Goal: Information Seeking & Learning: Learn about a topic

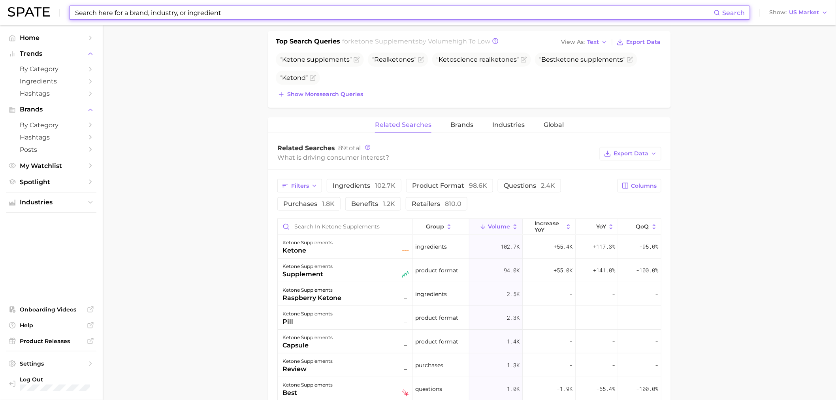
scroll to position [307, 0]
click at [459, 130] on button "Brands" at bounding box center [462, 123] width 23 height 15
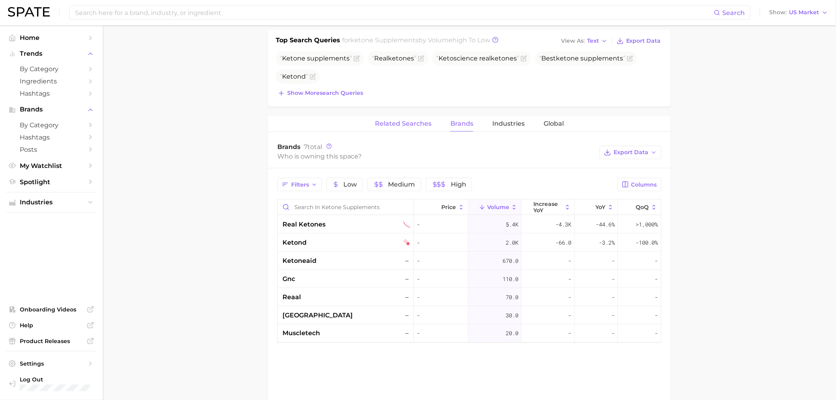
click at [383, 124] on span "Related Searches" at bounding box center [403, 123] width 57 height 7
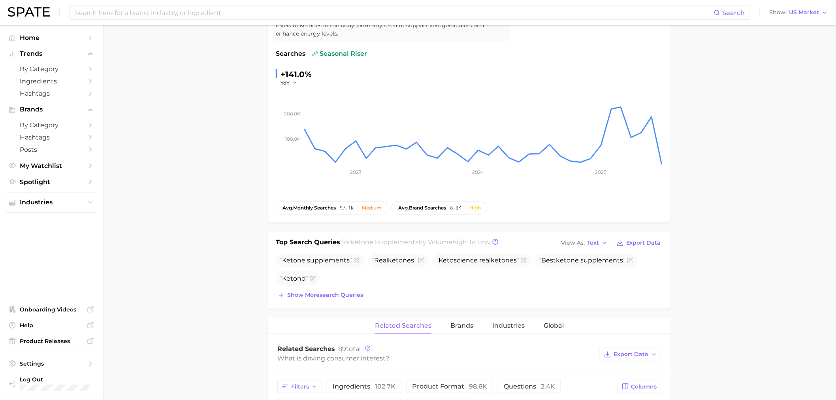
scroll to position [0, 0]
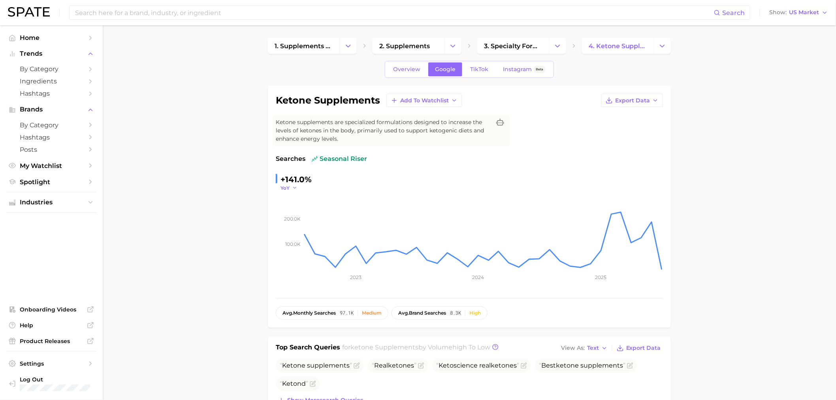
click at [293, 187] on icon "button" at bounding box center [295, 188] width 6 height 6
click at [303, 211] on button "QoQ" at bounding box center [324, 213] width 87 height 14
click at [287, 189] on span "QoQ" at bounding box center [286, 188] width 11 height 7
click at [304, 220] on button "QoQ" at bounding box center [324, 213] width 87 height 14
click at [293, 191] on icon "100.0k 200.0k 2023 2024 2025" at bounding box center [469, 240] width 387 height 99
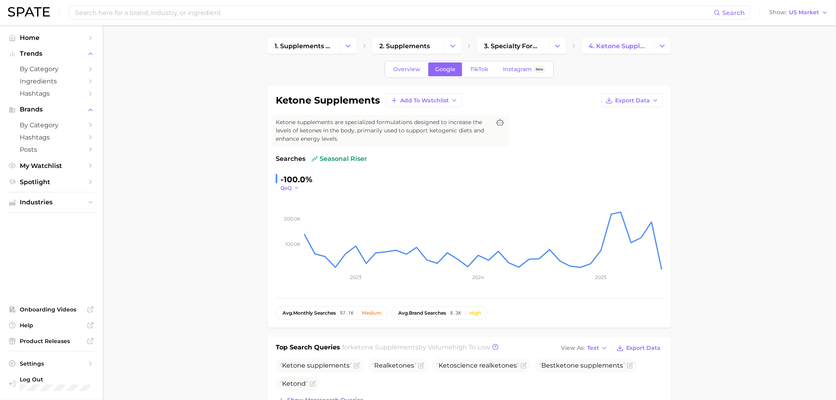
click at [291, 186] on span "QoQ" at bounding box center [286, 188] width 11 height 7
click at [299, 223] on button "MoM" at bounding box center [324, 228] width 87 height 14
click at [289, 188] on span "MoM" at bounding box center [287, 188] width 12 height 7
click at [294, 197] on span "YoY" at bounding box center [290, 199] width 10 height 7
drag, startPoint x: 316, startPoint y: 14, endPoint x: 318, endPoint y: 2, distance: 12.7
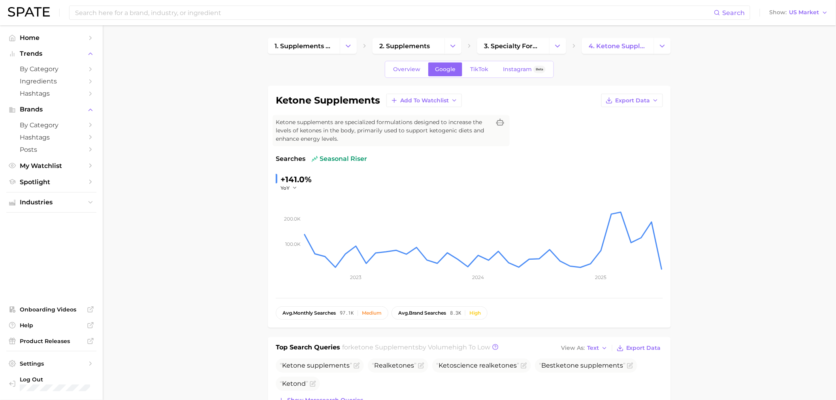
click at [316, 14] on input at bounding box center [394, 12] width 640 height 13
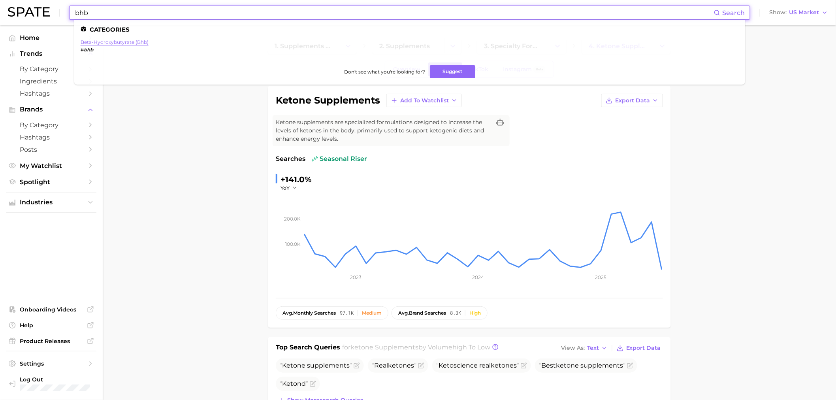
type input "bhb"
click at [116, 45] on link "beta-hydroxybutyrate (bhb)" at bounding box center [115, 42] width 68 height 6
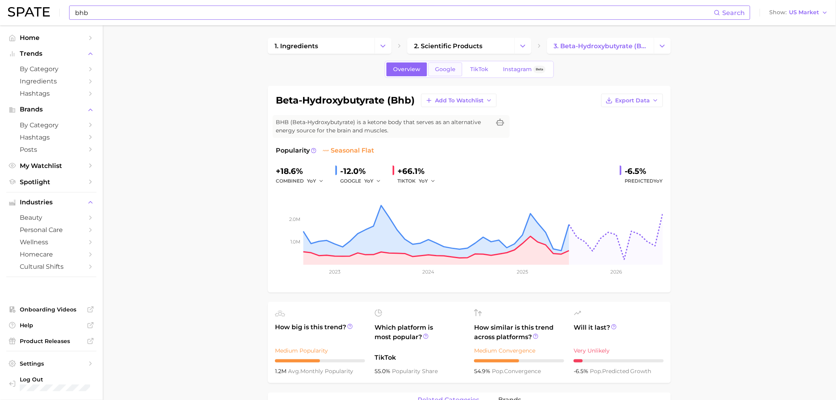
click at [443, 68] on span "Google" at bounding box center [445, 69] width 21 height 7
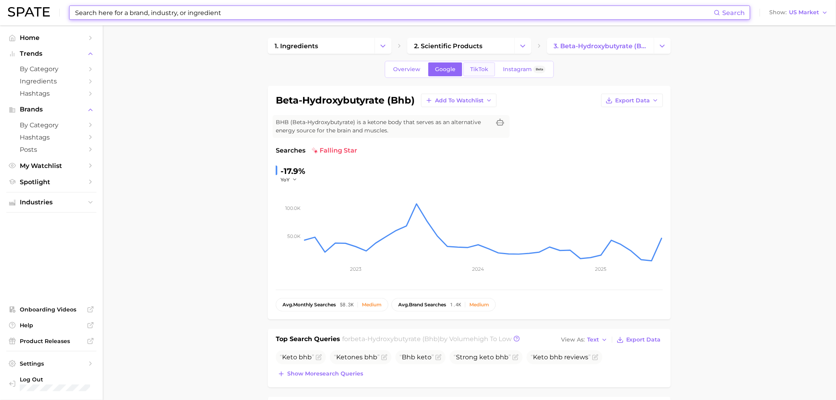
click at [477, 75] on link "TikTok" at bounding box center [480, 69] width 32 height 14
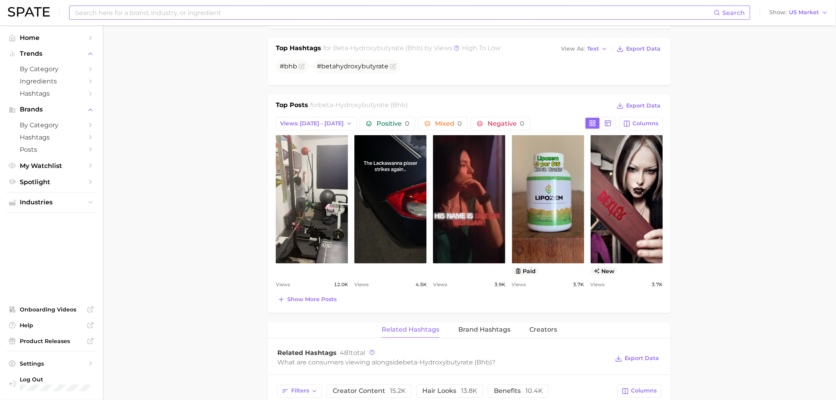
scroll to position [307, 0]
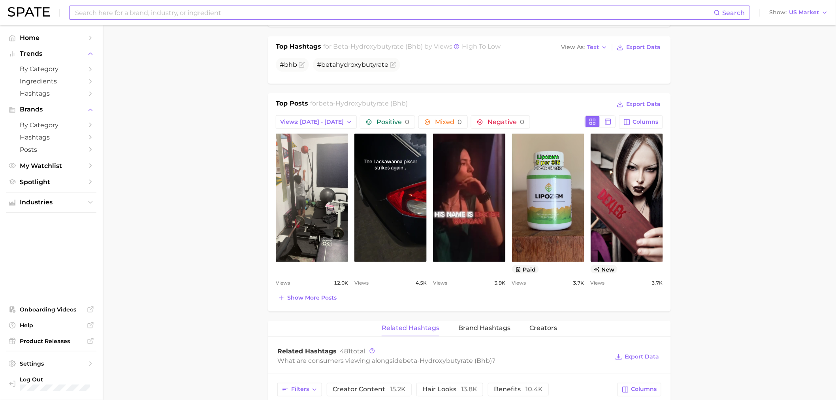
drag, startPoint x: 323, startPoint y: 298, endPoint x: 344, endPoint y: 293, distance: 21.2
click at [323, 298] on span "Show more posts" at bounding box center [311, 297] width 49 height 7
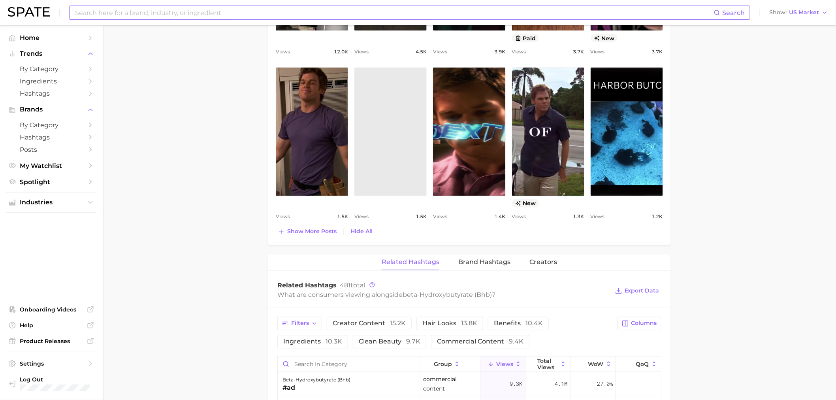
scroll to position [571, 0]
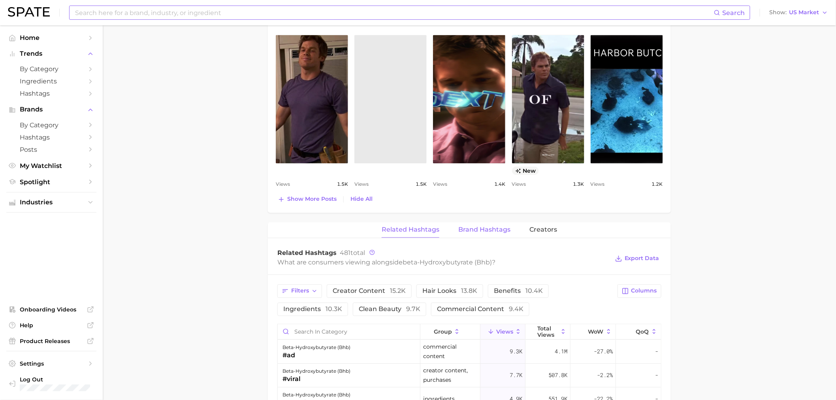
click at [489, 228] on span "Brand Hashtags" at bounding box center [485, 229] width 52 height 7
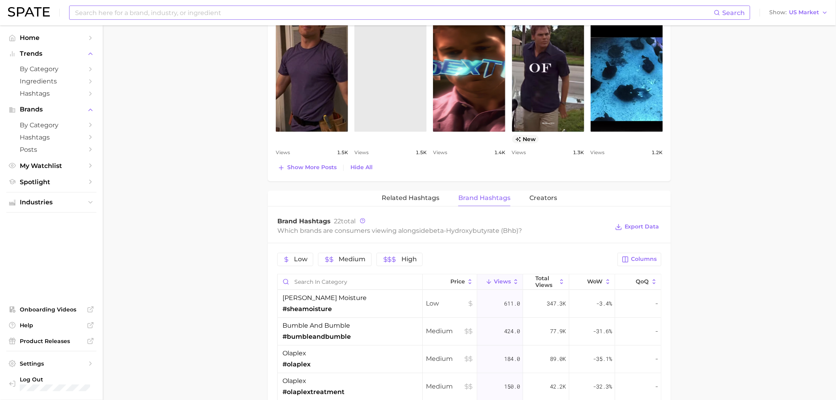
scroll to position [702, 0]
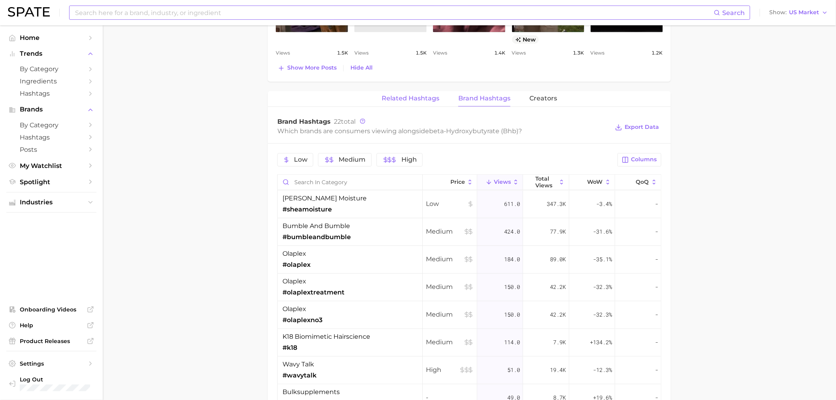
click at [418, 106] on button "Related Hashtags" at bounding box center [411, 98] width 58 height 15
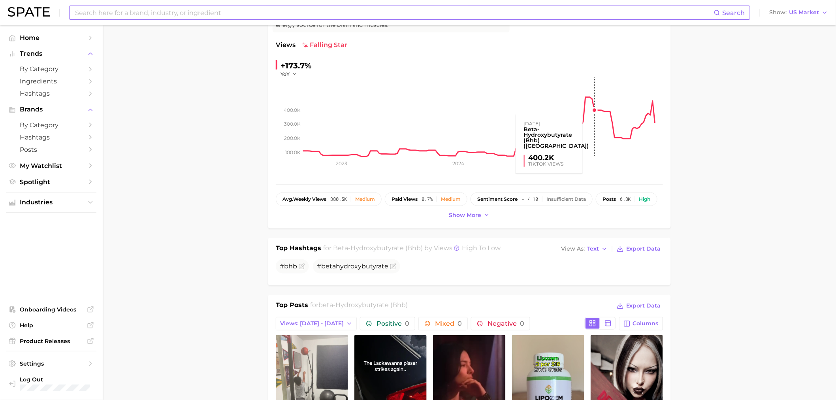
scroll to position [0, 0]
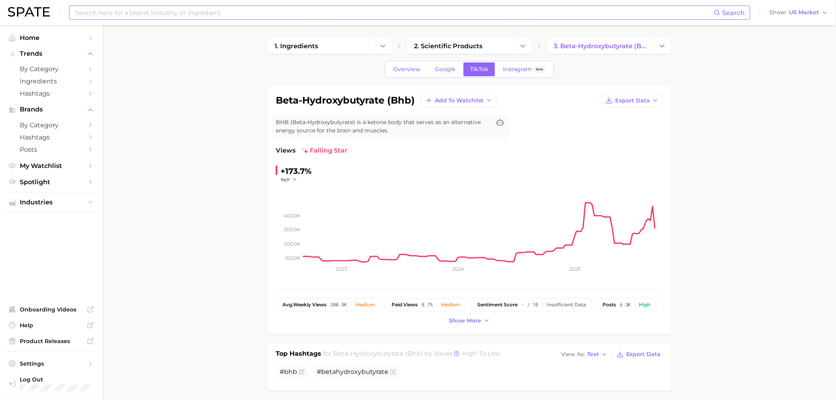
click at [350, 11] on input at bounding box center [394, 12] width 640 height 13
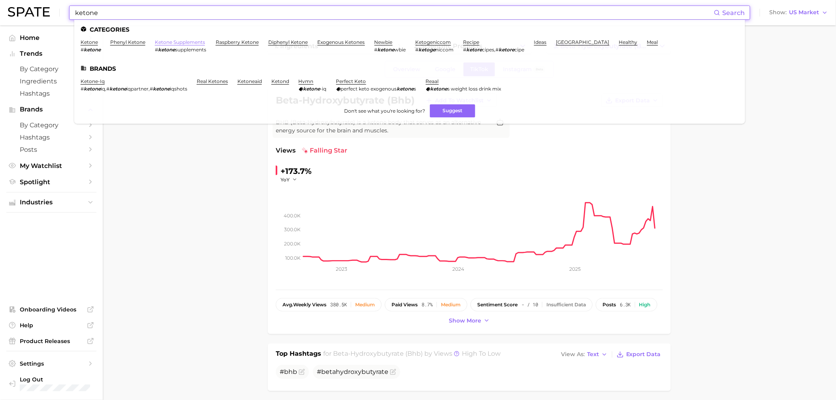
type input "ketone"
click at [178, 43] on link "ketone supplements" at bounding box center [180, 42] width 50 height 6
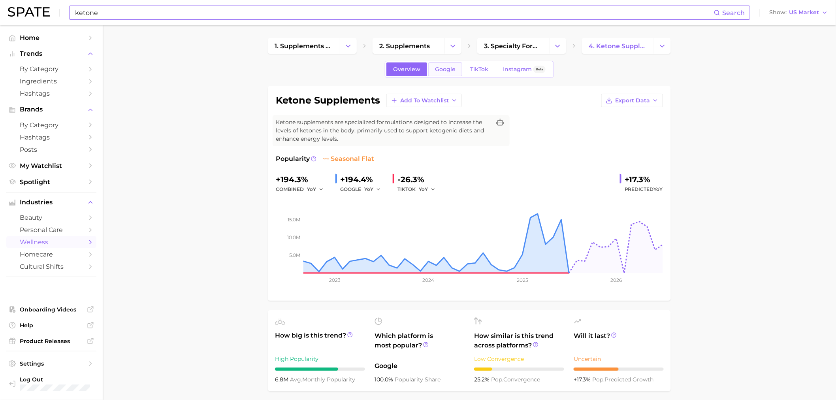
click at [451, 70] on span "Google" at bounding box center [445, 69] width 21 height 7
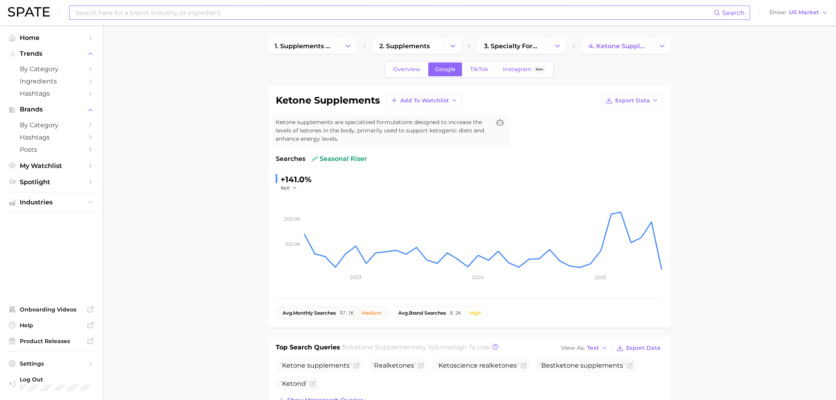
click at [380, 313] on div "Medium" at bounding box center [372, 313] width 20 height 6
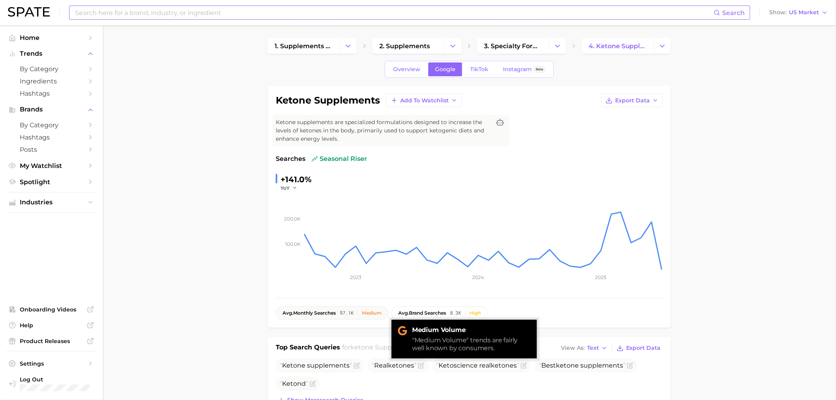
click at [373, 311] on div "Medium" at bounding box center [372, 313] width 20 height 6
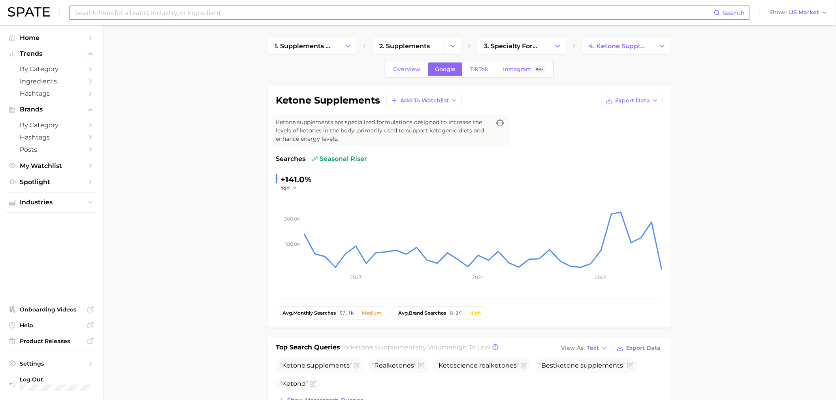
click at [345, 13] on input at bounding box center [394, 12] width 640 height 13
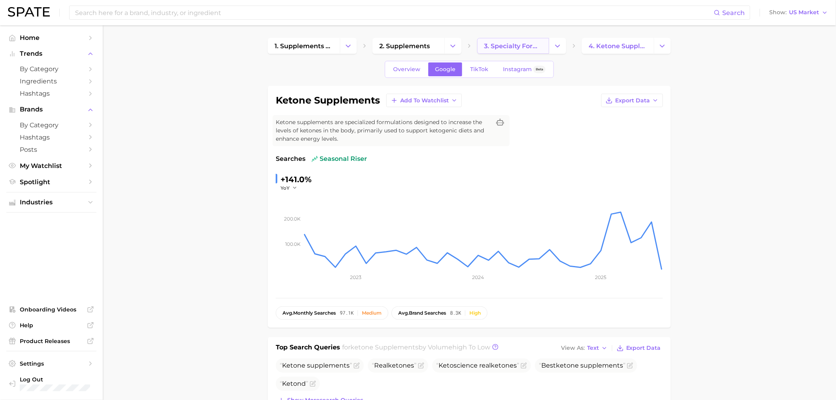
click at [515, 42] on span "3. specialty formula supplements" at bounding box center [513, 46] width 59 height 8
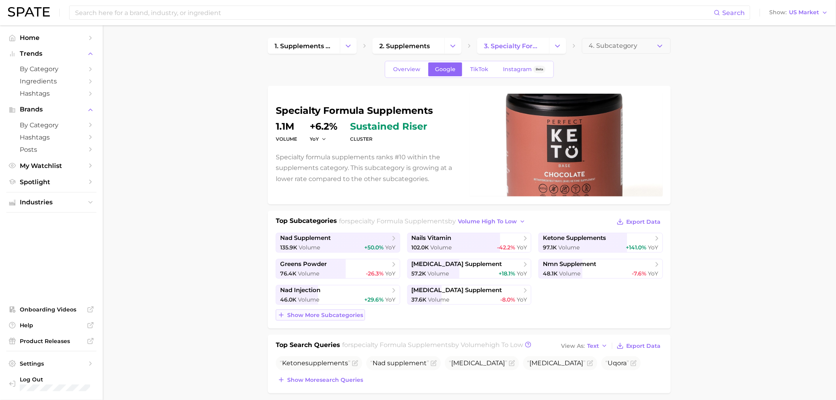
click at [334, 310] on button "Show more subcategories" at bounding box center [320, 314] width 89 height 11
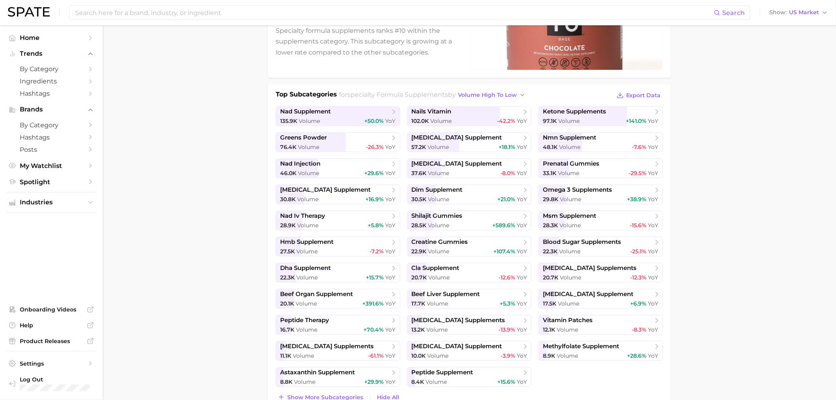
scroll to position [132, 0]
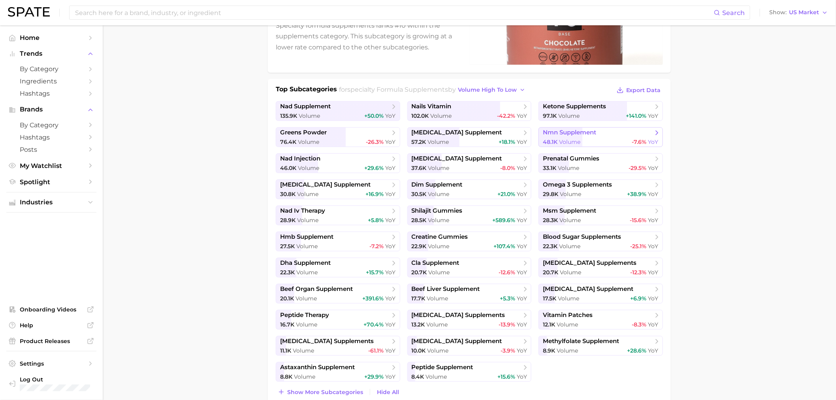
click at [595, 129] on span "nmn supplement" at bounding box center [569, 133] width 53 height 8
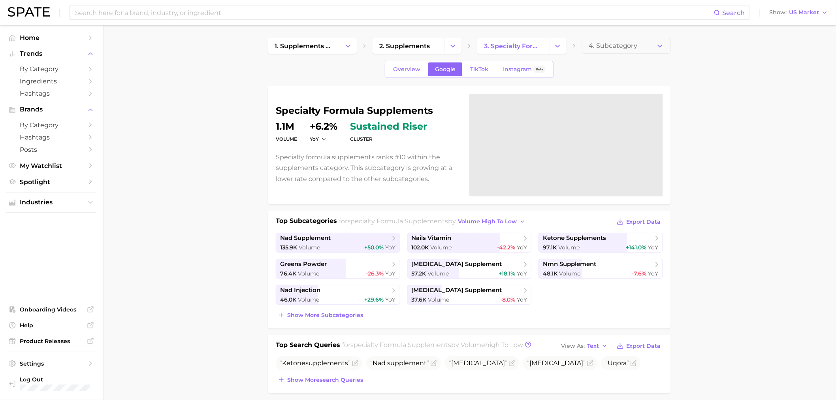
scroll to position [132, 0]
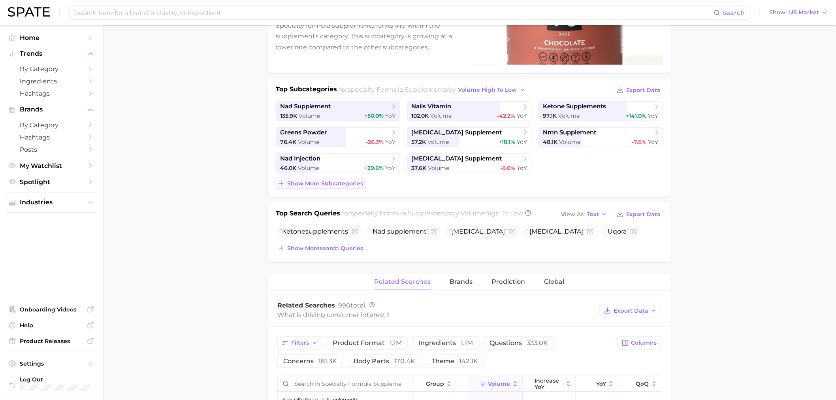
click at [321, 184] on span "Show more subcategories" at bounding box center [325, 183] width 76 height 7
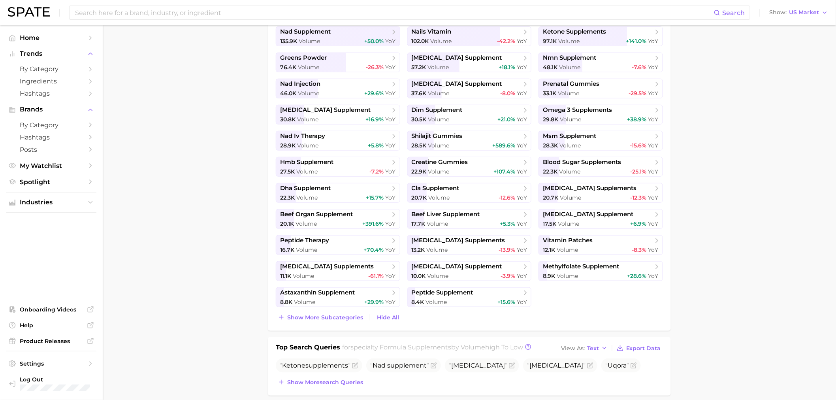
scroll to position [219, 0]
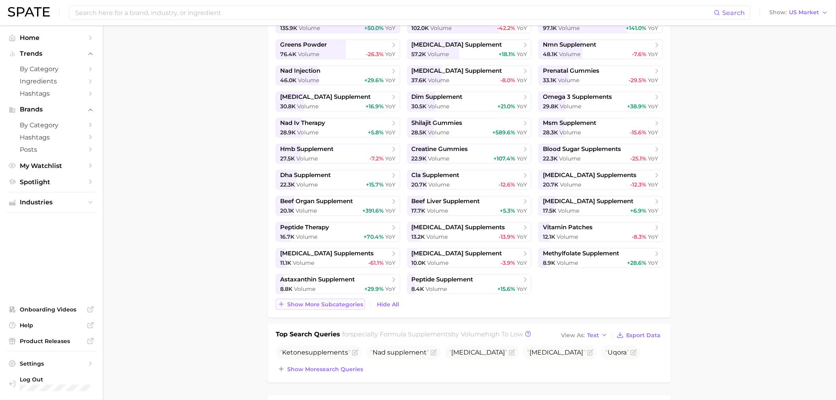
click at [330, 301] on span "Show more subcategories" at bounding box center [325, 304] width 76 height 7
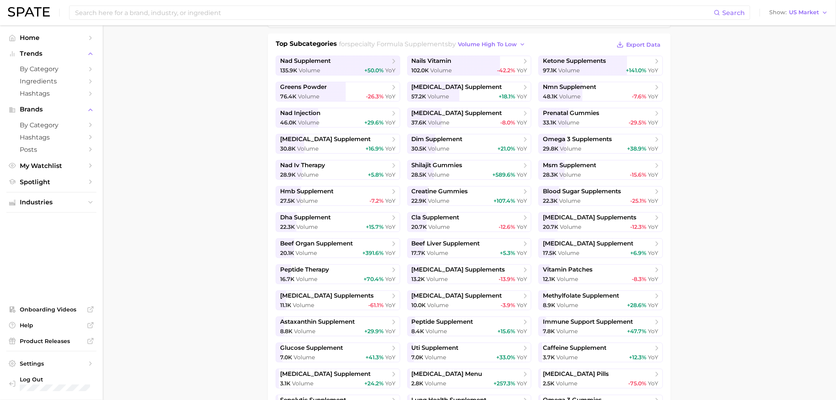
scroll to position [176, 0]
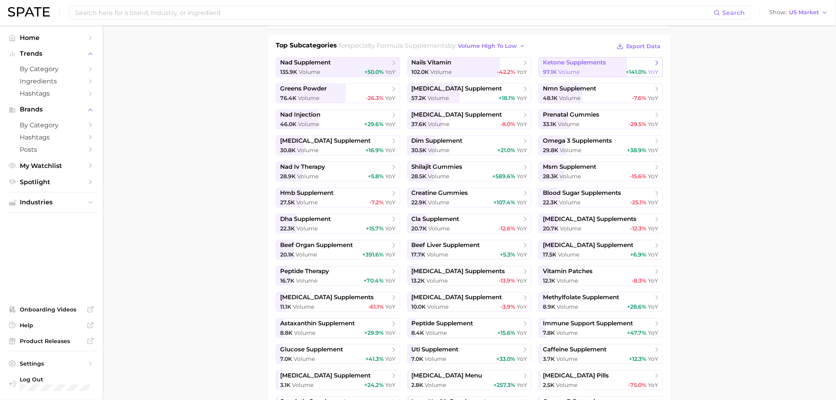
click at [609, 61] on span "ketone supplements" at bounding box center [598, 63] width 110 height 8
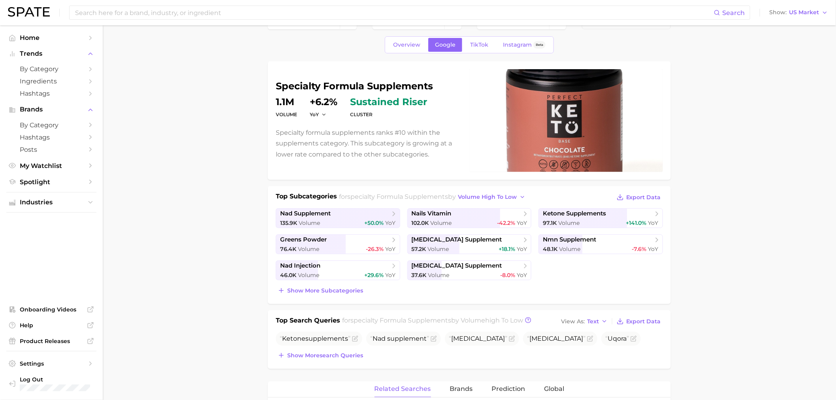
scroll to position [44, 0]
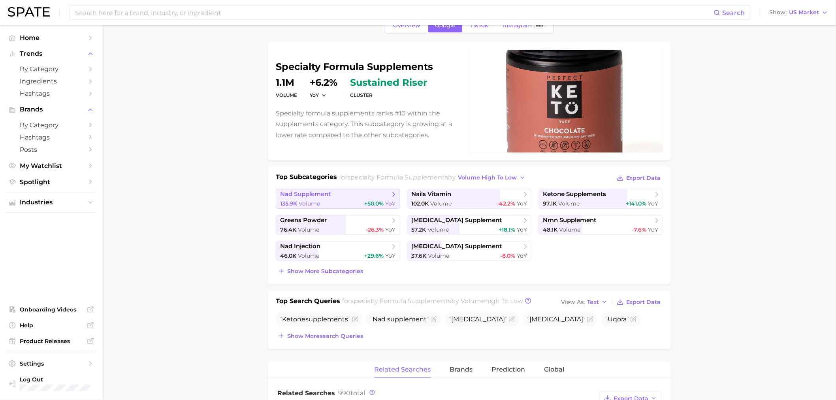
click at [287, 192] on span "nad supplement" at bounding box center [305, 195] width 51 height 8
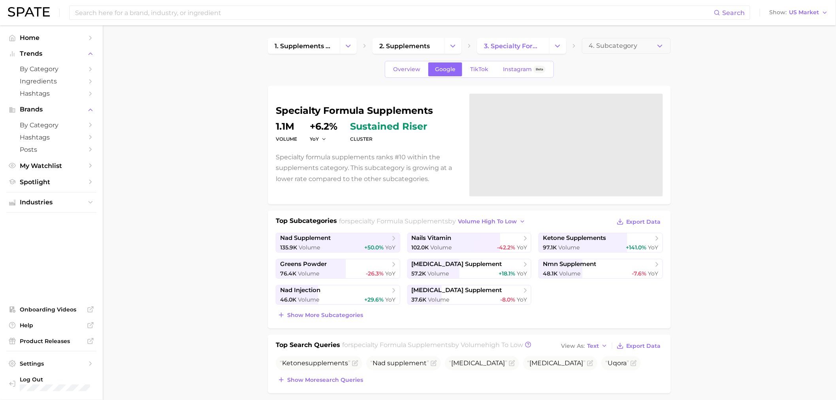
scroll to position [44, 0]
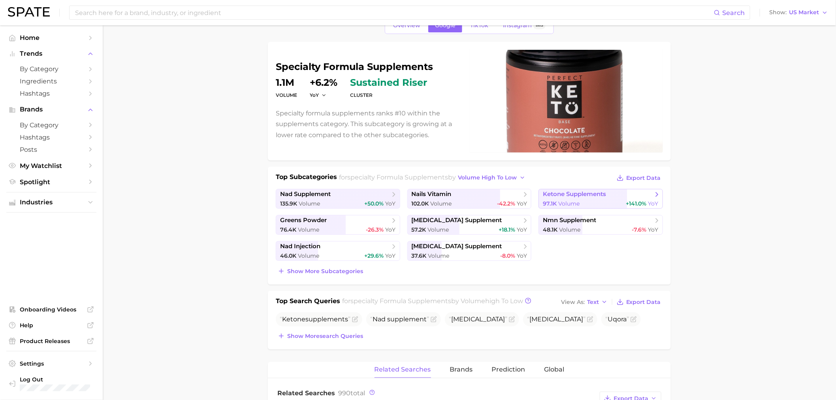
click at [611, 192] on span "ketone supplements" at bounding box center [598, 195] width 110 height 8
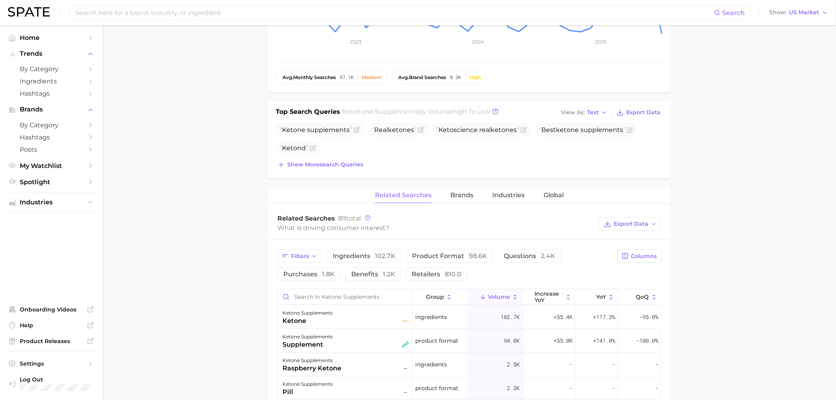
scroll to position [263, 0]
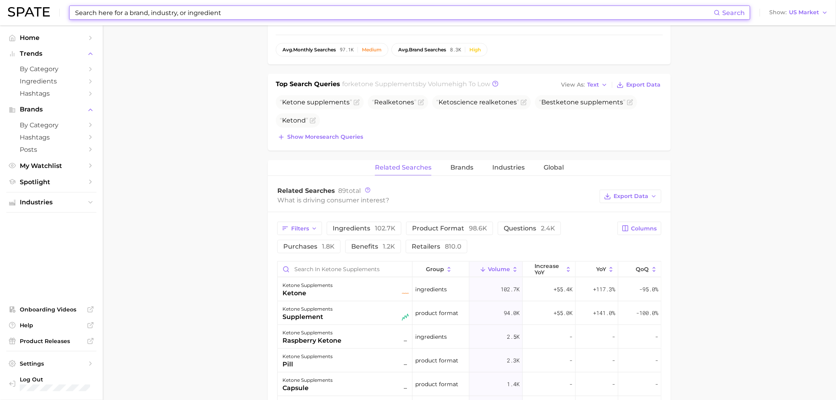
click at [232, 10] on input at bounding box center [394, 12] width 640 height 13
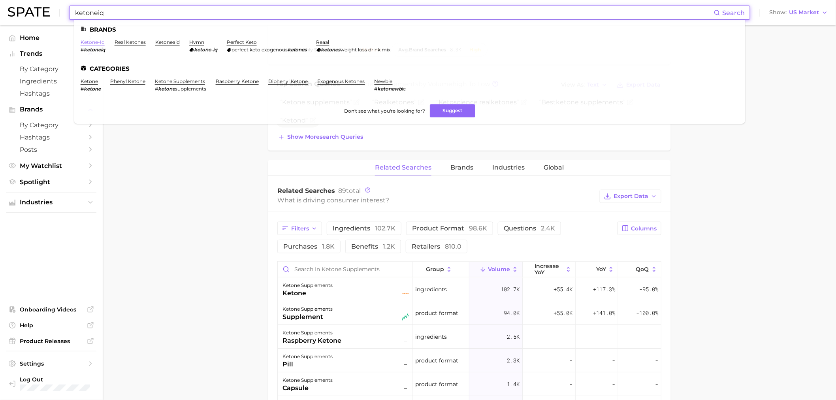
type input "ketoneiq"
click at [81, 43] on link "ketone-iq" at bounding box center [93, 42] width 24 height 6
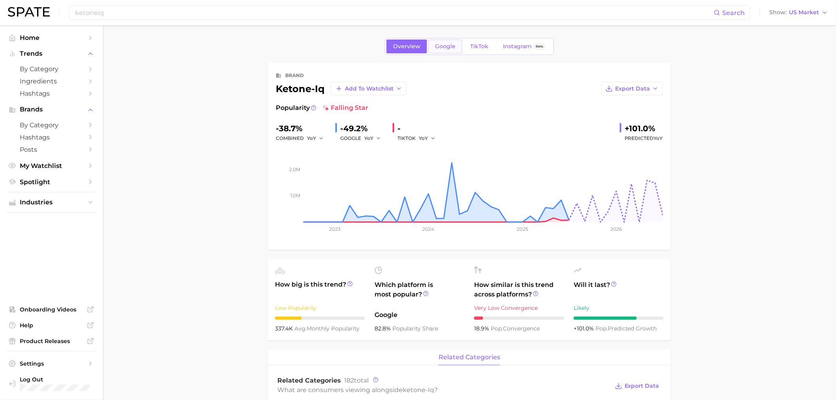
click at [459, 44] on link "Google" at bounding box center [445, 47] width 34 height 14
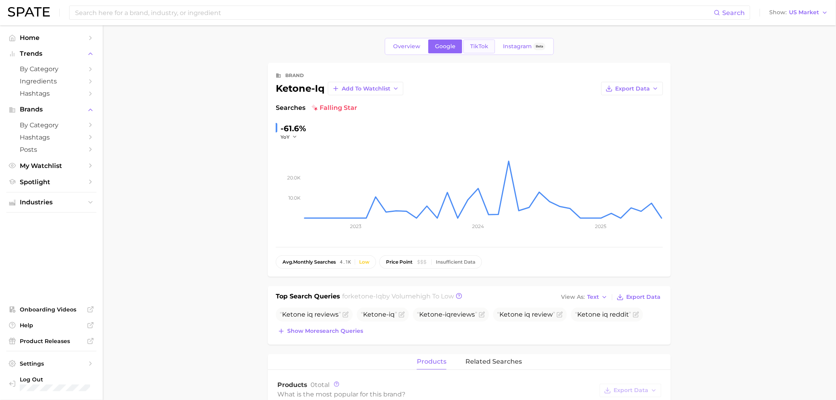
click at [476, 47] on span "TikTok" at bounding box center [479, 46] width 18 height 7
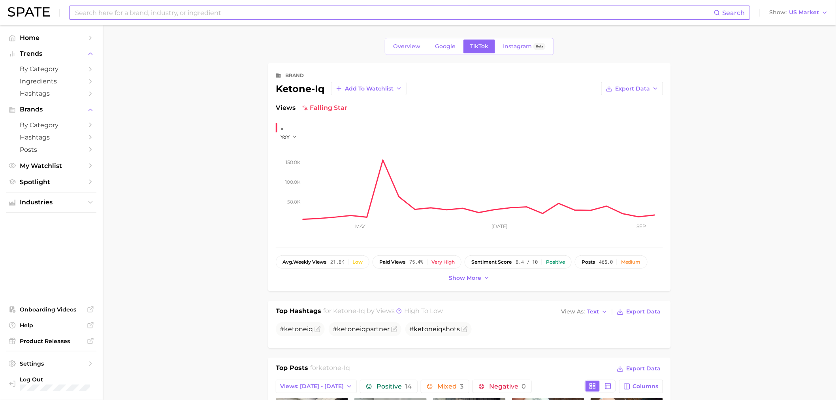
click at [238, 17] on input at bounding box center [394, 12] width 640 height 13
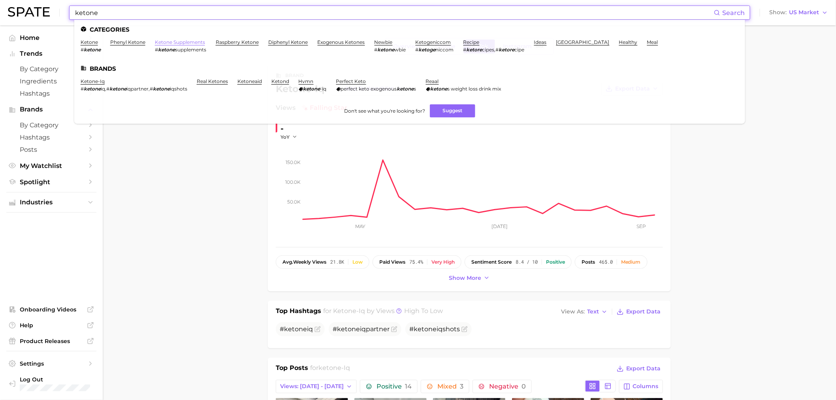
type input "ketone"
click at [164, 40] on link "ketone supplements" at bounding box center [180, 42] width 50 height 6
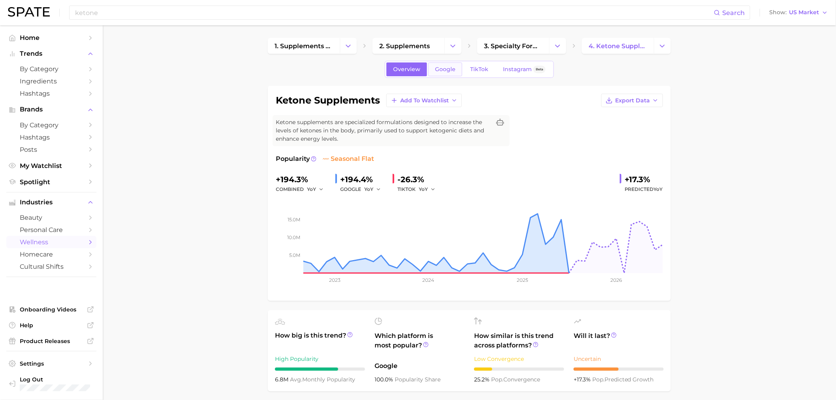
click at [442, 71] on span "Google" at bounding box center [445, 69] width 21 height 7
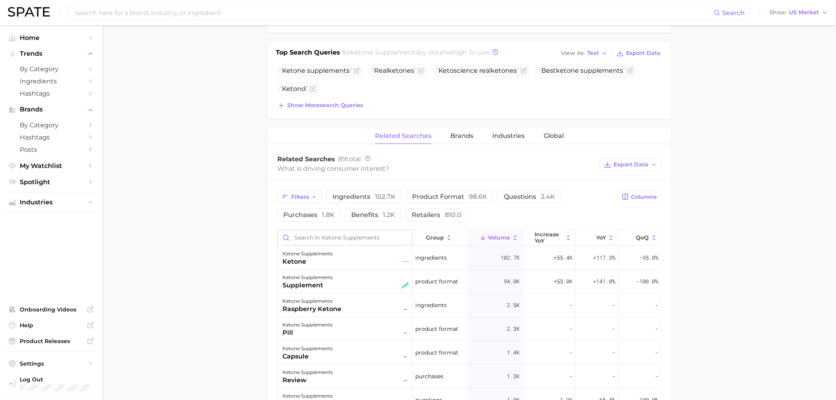
scroll to position [307, 0]
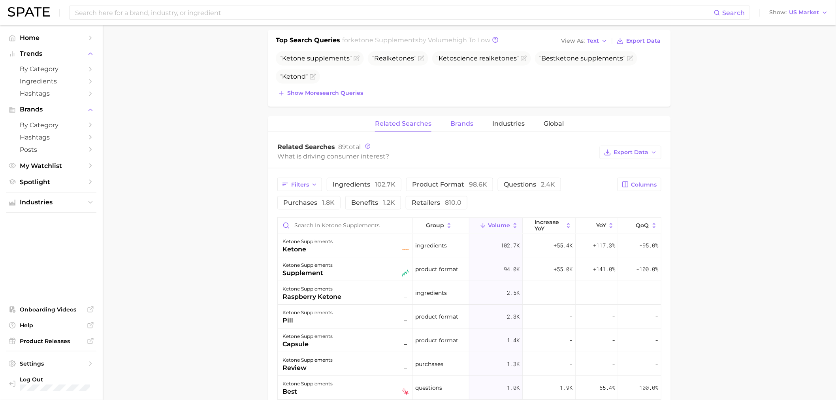
click at [465, 118] on button "Brands" at bounding box center [462, 123] width 23 height 15
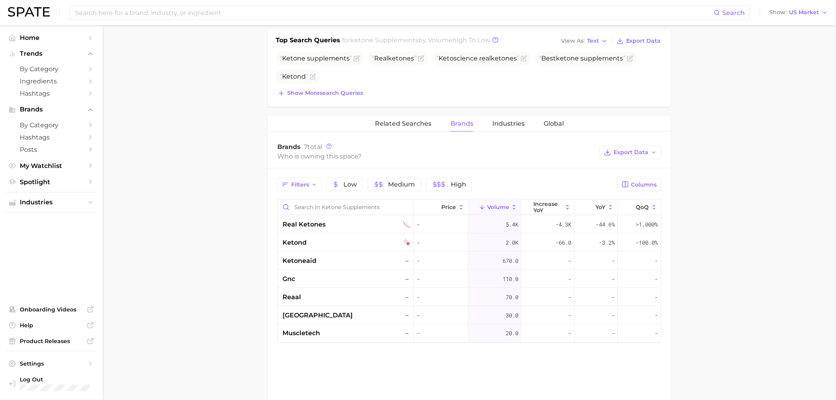
scroll to position [0, 0]
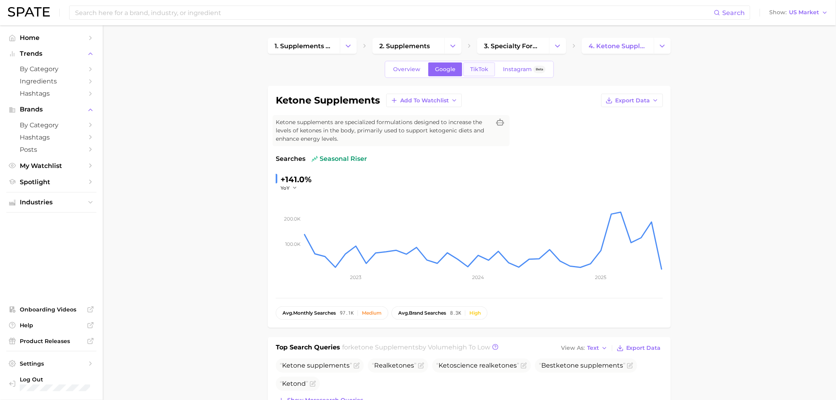
click at [482, 71] on span "TikTok" at bounding box center [479, 69] width 18 height 7
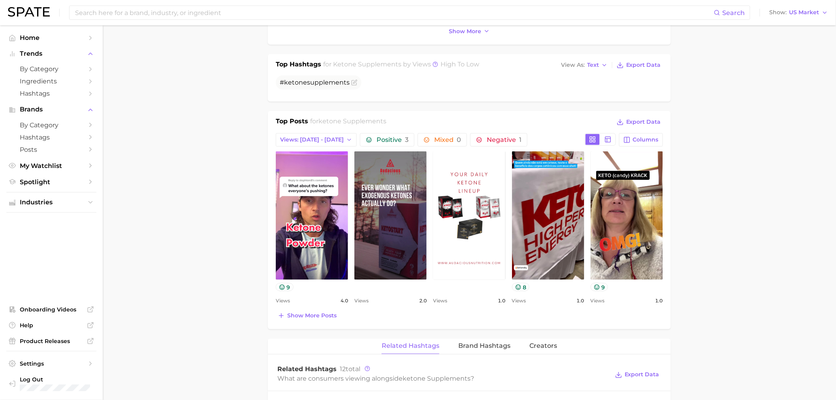
scroll to position [395, 0]
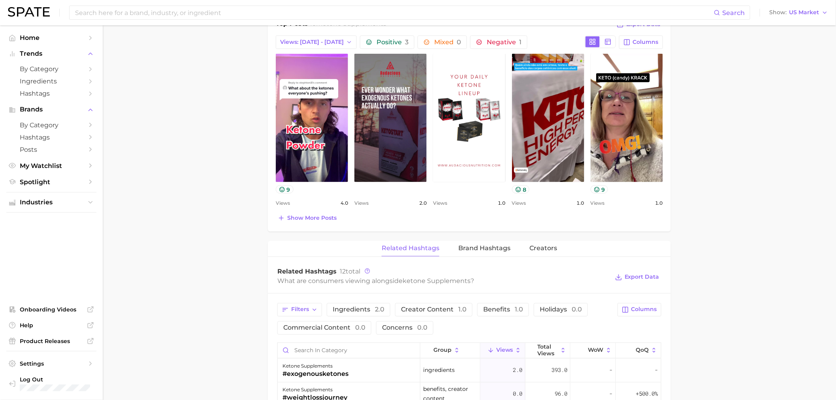
click at [488, 238] on div "ketone supplements Add to Watchlist Export Data Ketone supplements are speciali…" at bounding box center [469, 172] width 403 height 963
click at [470, 246] on span "Brand Hashtags" at bounding box center [485, 248] width 52 height 7
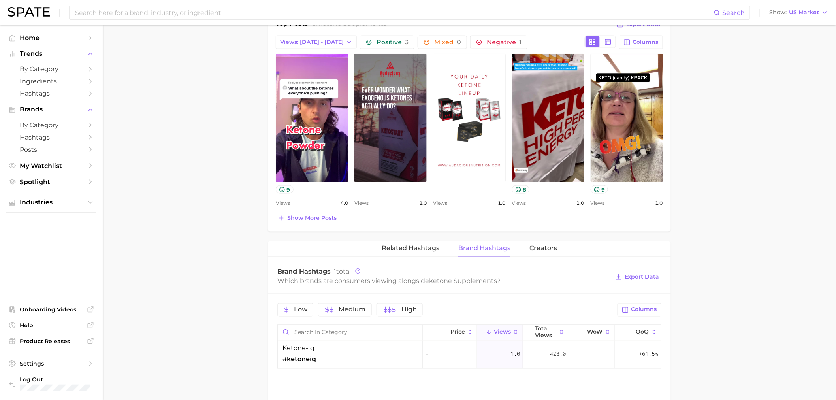
click at [695, 187] on main "1. supplements & ingestibles 2. supplements 3. specialty formula supplements 4.…" at bounding box center [470, 130] width 734 height 1000
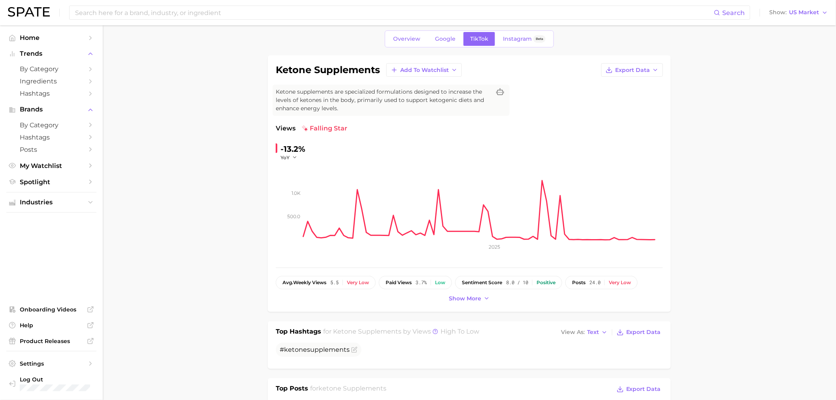
scroll to position [0, 0]
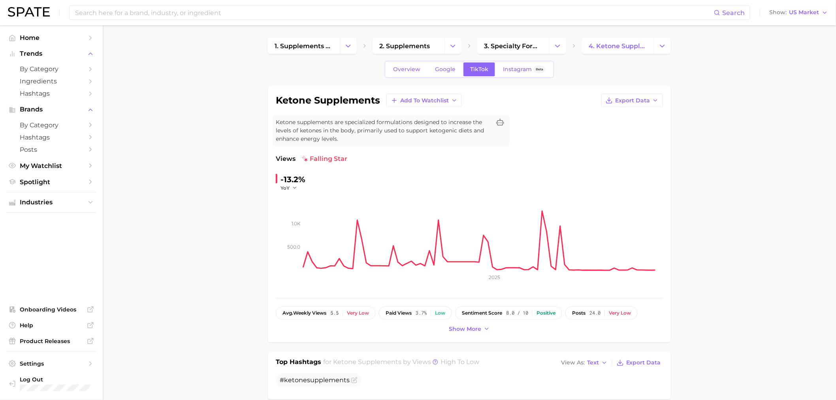
click at [293, 3] on div "Search Show US Market" at bounding box center [418, 12] width 821 height 25
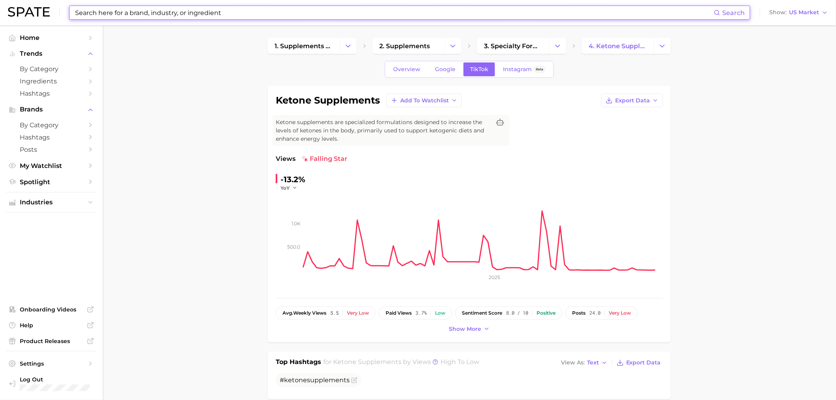
click at [296, 10] on input at bounding box center [394, 12] width 640 height 13
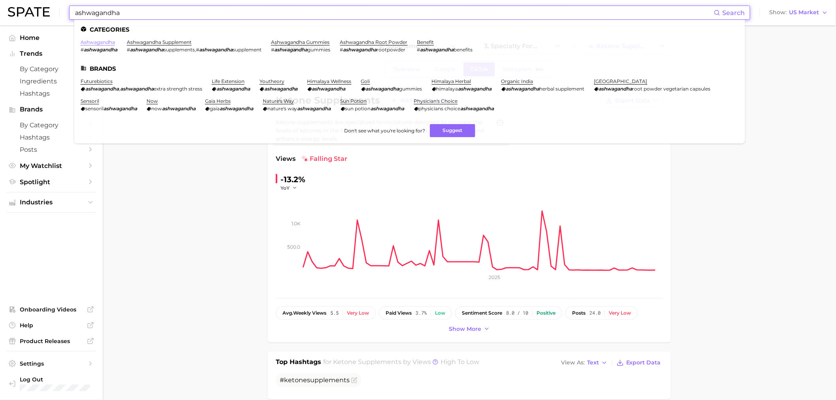
type input "ashwagandha"
click at [103, 39] on link "ashwagandha" at bounding box center [98, 42] width 34 height 6
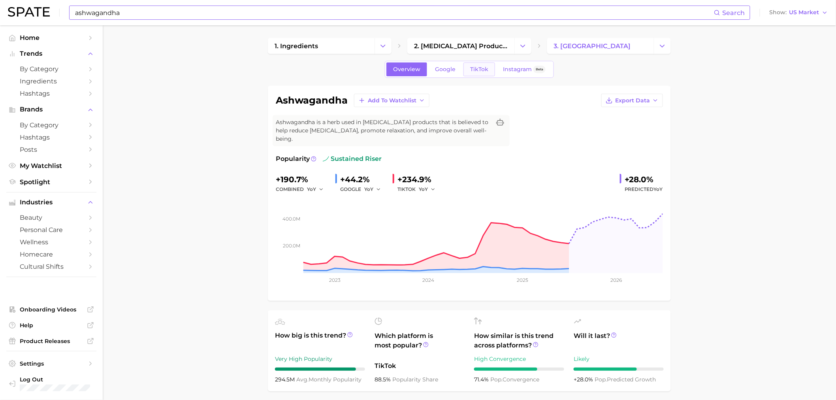
click at [467, 71] on link "TikTok" at bounding box center [480, 69] width 32 height 14
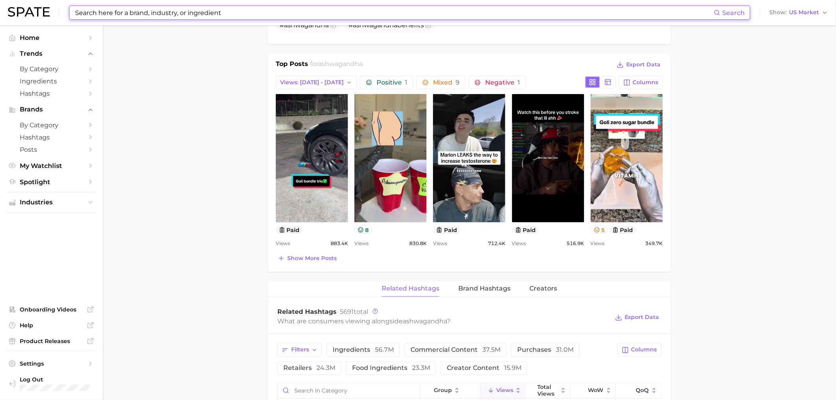
scroll to position [483, 0]
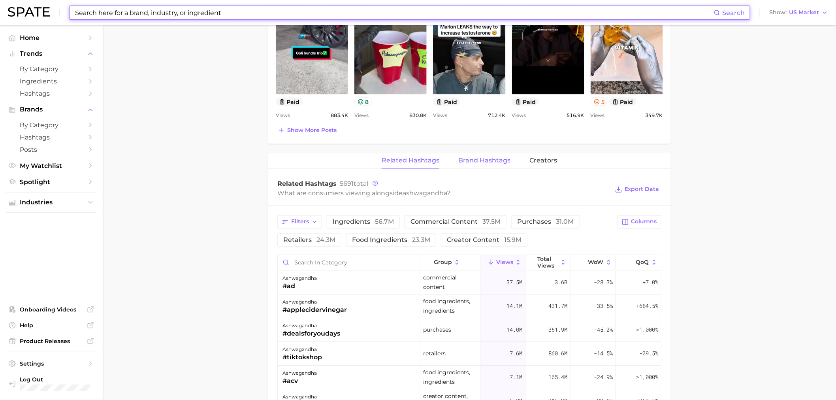
click at [476, 157] on span "Brand Hashtags" at bounding box center [485, 160] width 52 height 7
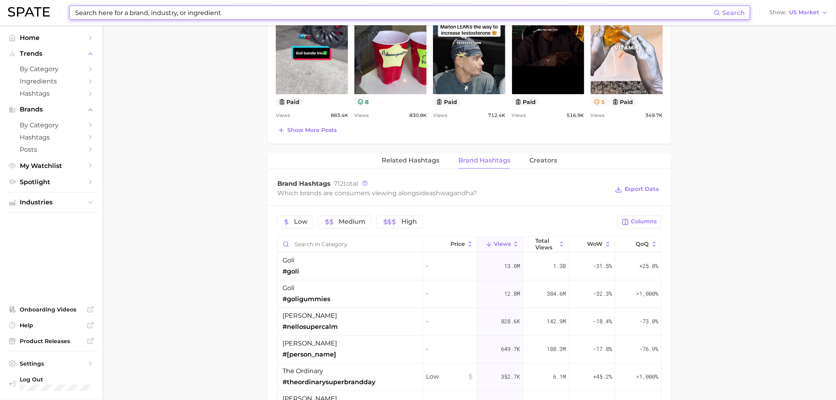
click at [293, 8] on input at bounding box center [394, 12] width 640 height 13
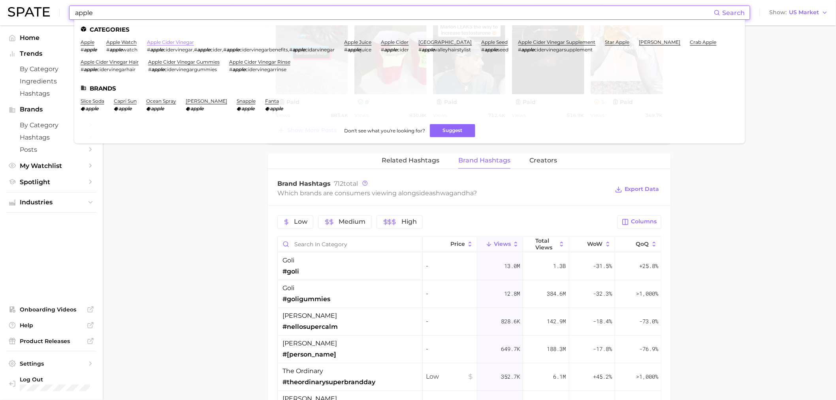
type input "apple"
click at [172, 41] on link "apple cider vinegar" at bounding box center [170, 42] width 47 height 6
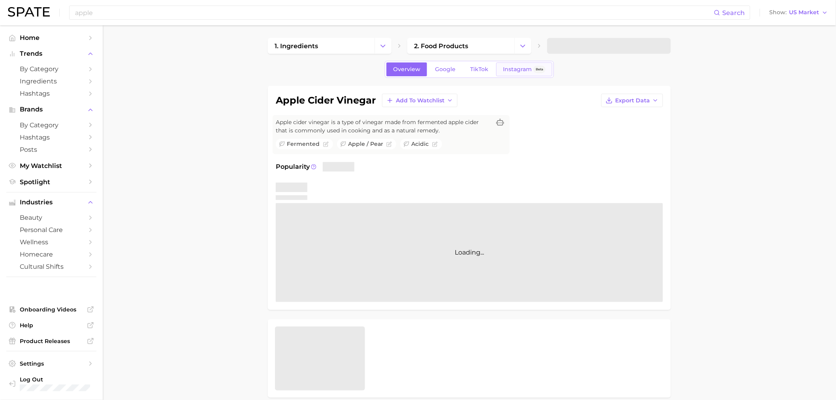
click at [498, 65] on link "Instagram Beta" at bounding box center [524, 69] width 56 height 14
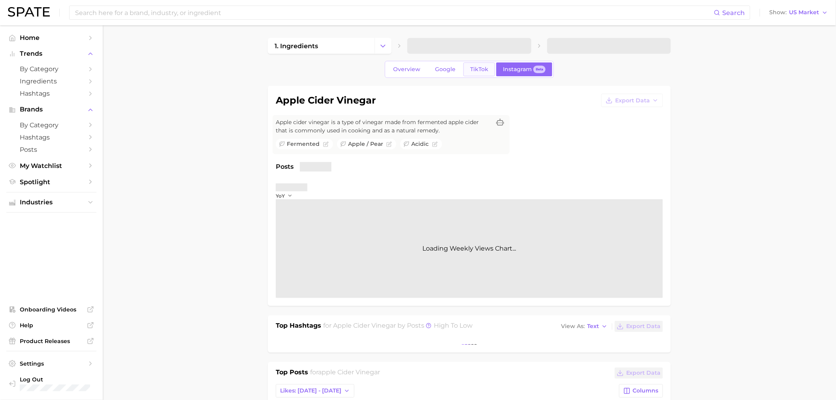
click at [491, 66] on link "TikTok" at bounding box center [480, 69] width 32 height 14
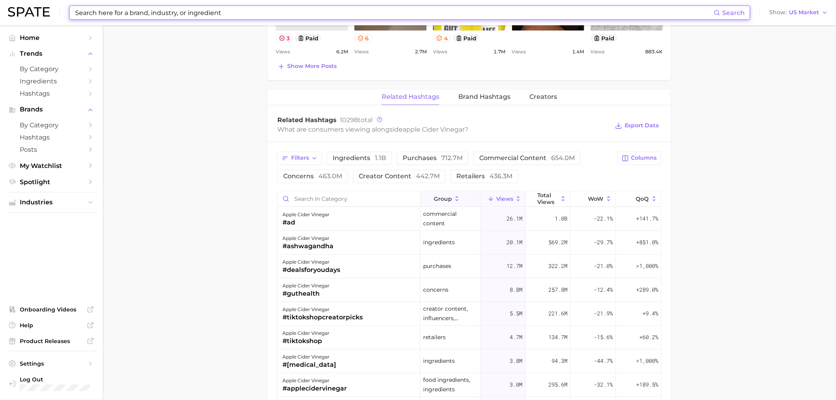
scroll to position [571, 0]
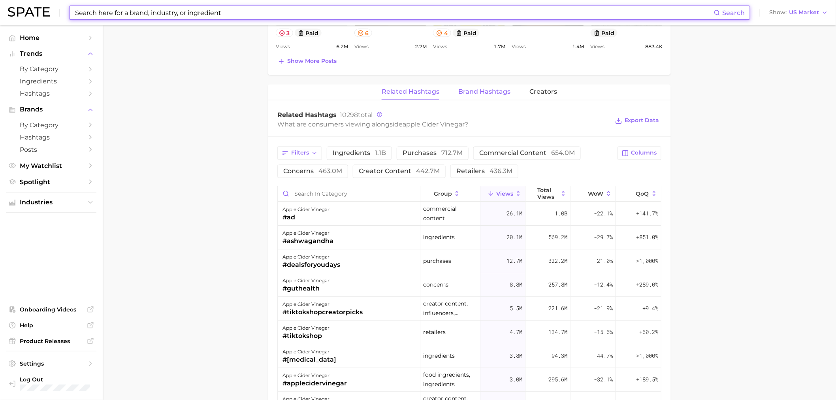
click at [488, 87] on button "Brand Hashtags" at bounding box center [485, 92] width 52 height 15
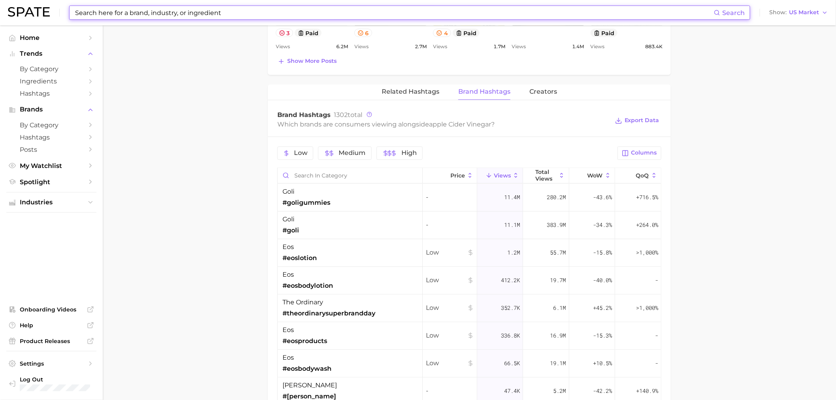
click at [238, 19] on input at bounding box center [394, 12] width 640 height 13
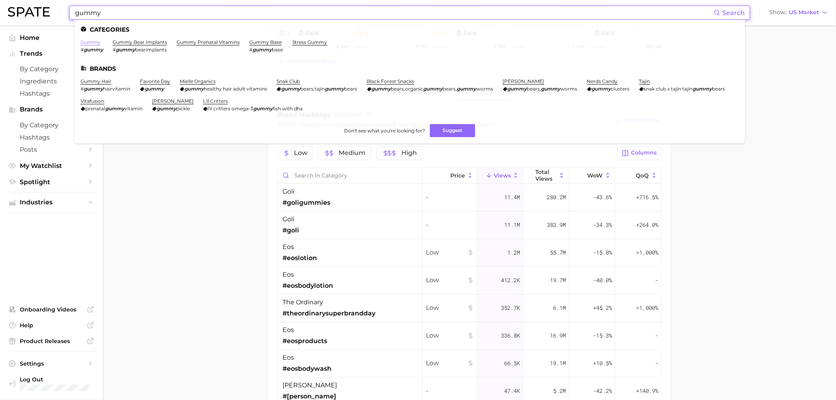
type input "gummy"
click at [84, 45] on link "gummy" at bounding box center [91, 42] width 20 height 6
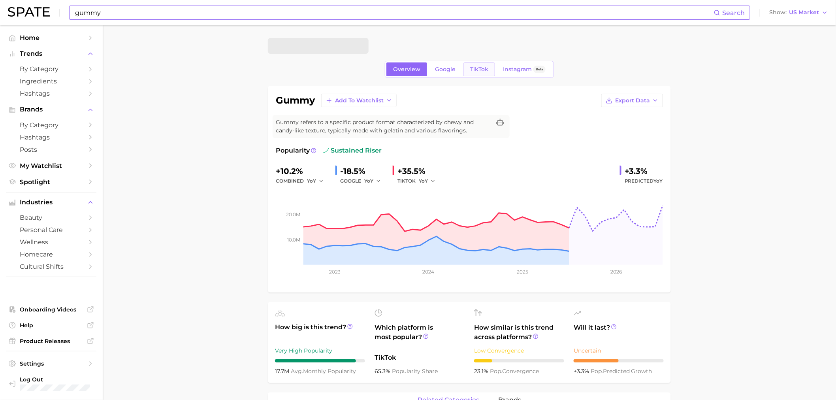
click at [477, 68] on span "TikTok" at bounding box center [479, 69] width 18 height 7
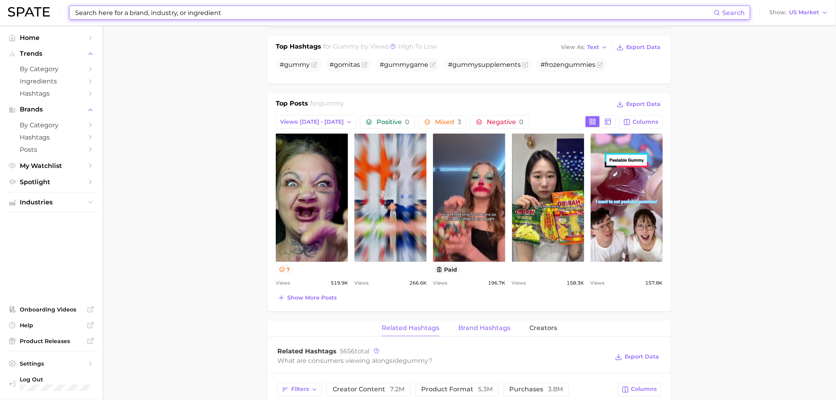
click at [475, 325] on span "Brand Hashtags" at bounding box center [485, 328] width 52 height 7
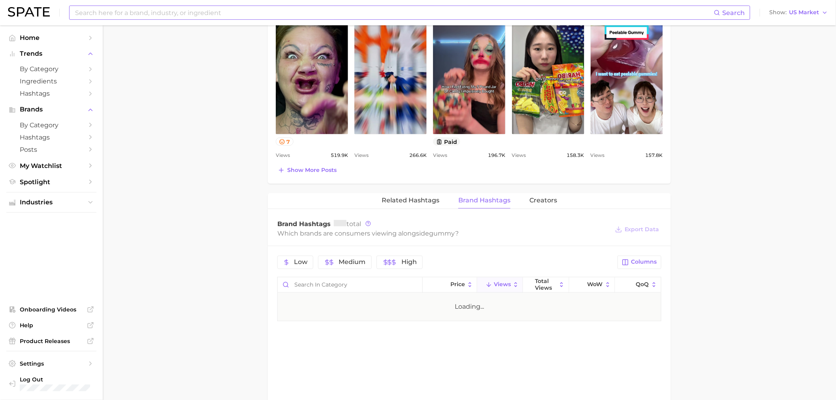
scroll to position [439, 0]
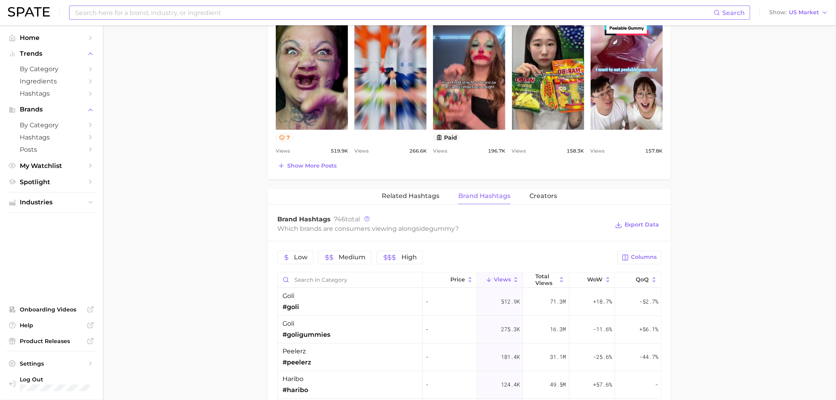
click at [238, 14] on input at bounding box center [394, 12] width 640 height 13
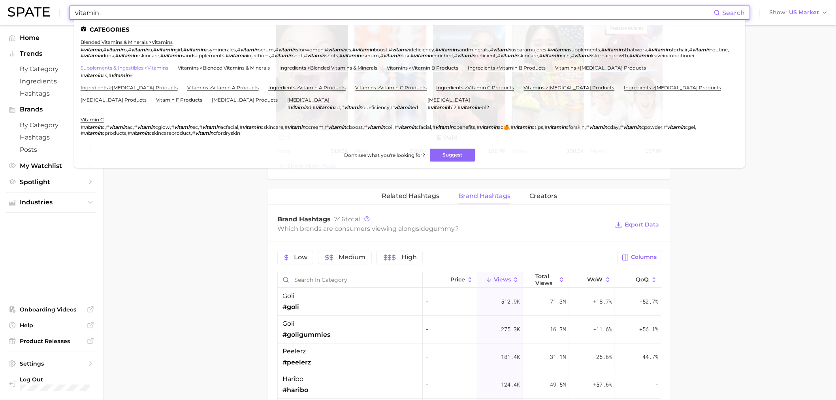
type input "vitamin"
click at [140, 71] on link "supplements & ingestibles > vitamins" at bounding box center [125, 68] width 88 height 6
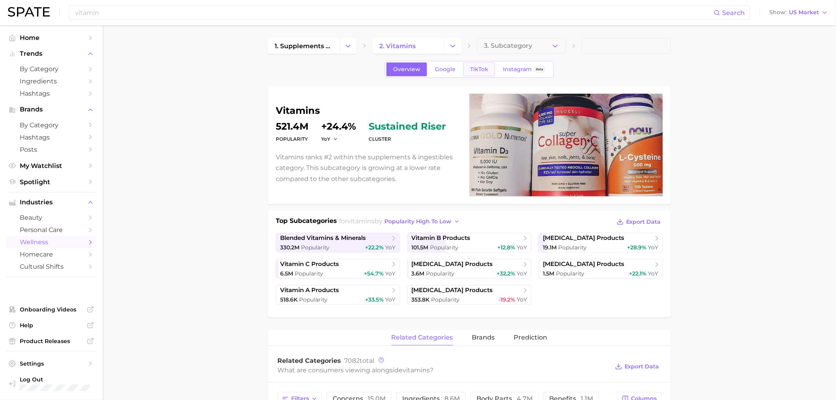
click at [493, 66] on link "TikTok" at bounding box center [480, 69] width 32 height 14
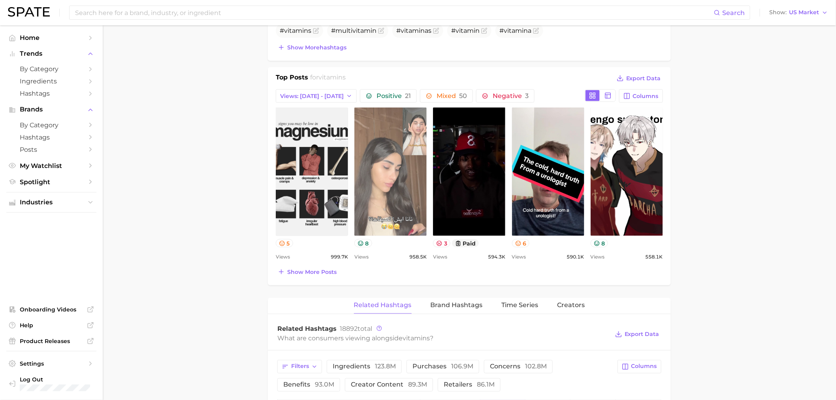
scroll to position [483, 0]
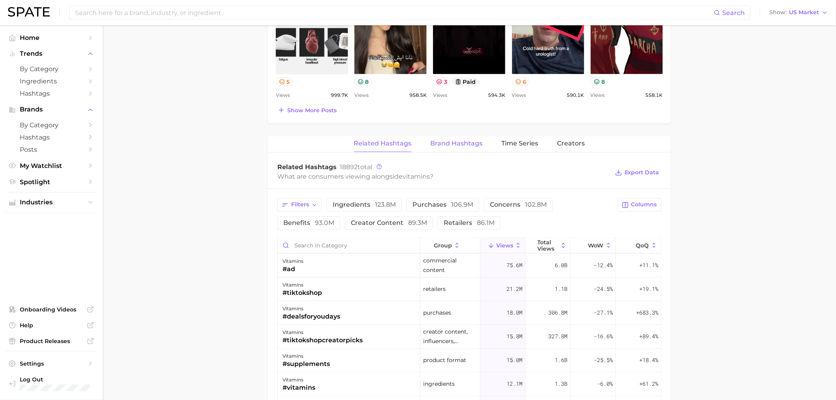
click at [470, 142] on span "Brand Hashtags" at bounding box center [457, 143] width 52 height 7
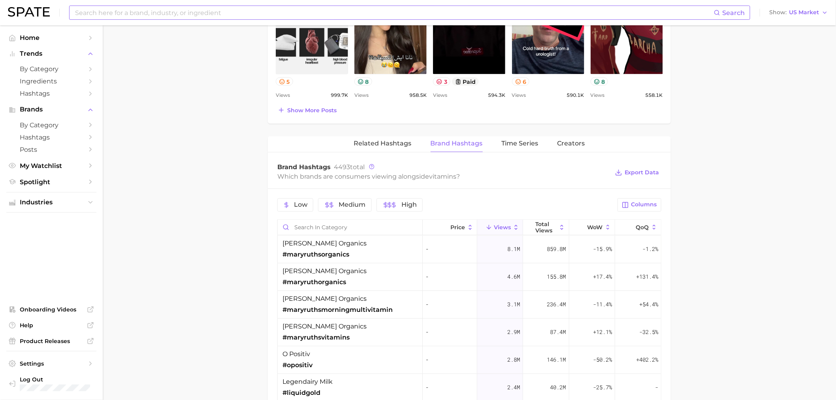
click at [182, 12] on input at bounding box center [394, 12] width 640 height 13
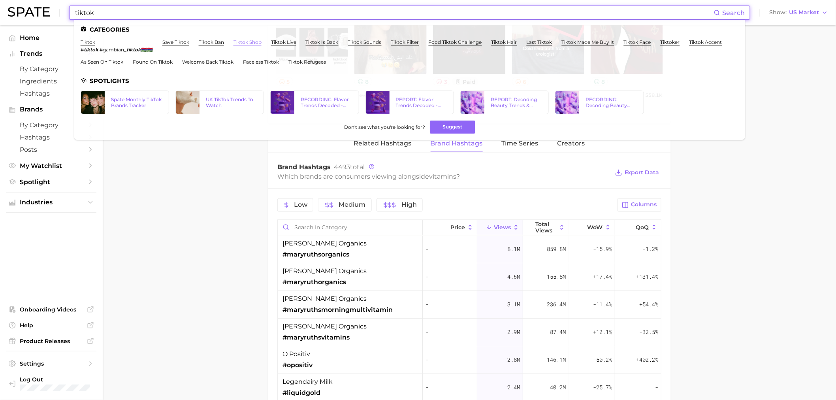
type input "tiktok"
click at [247, 42] on link "tiktok shop" at bounding box center [248, 42] width 28 height 6
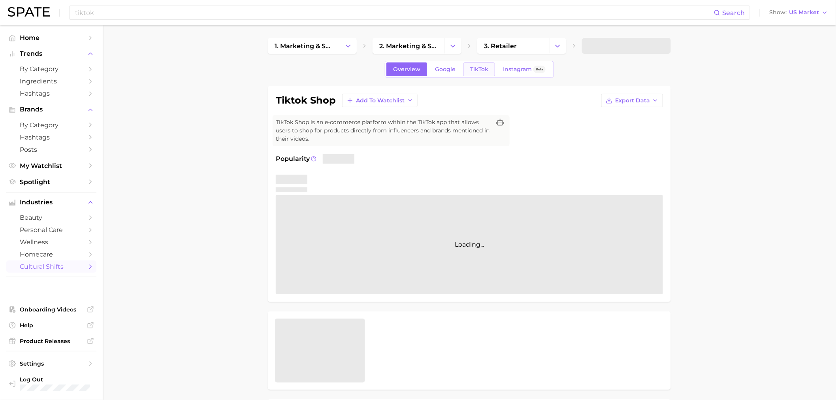
click at [470, 69] on span "TikTok" at bounding box center [479, 69] width 18 height 7
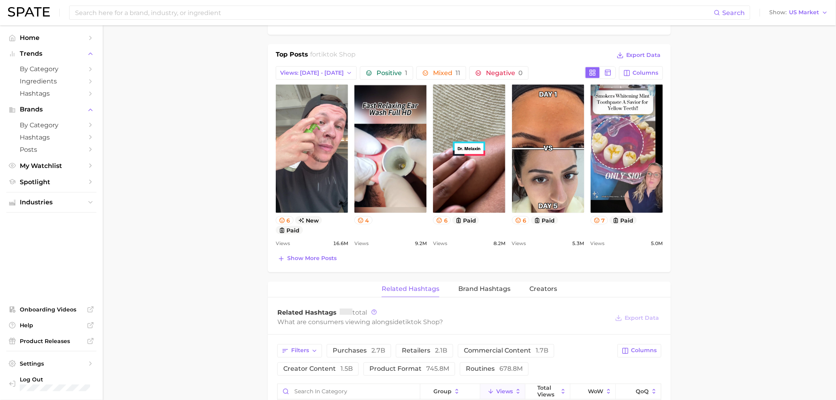
scroll to position [395, 0]
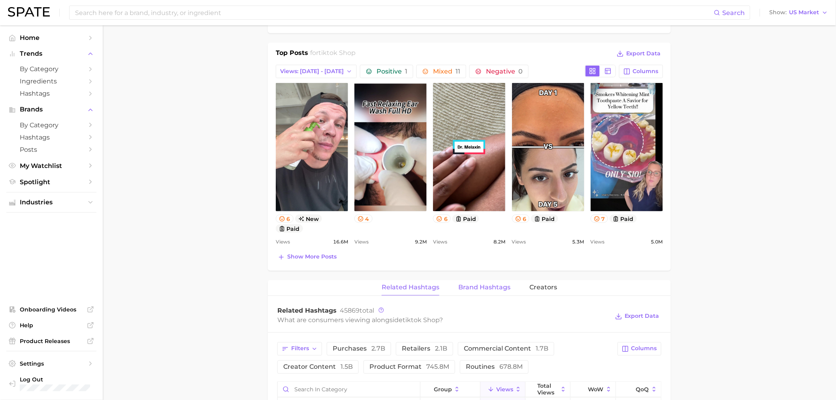
click at [505, 283] on button "Brand Hashtags" at bounding box center [485, 287] width 52 height 15
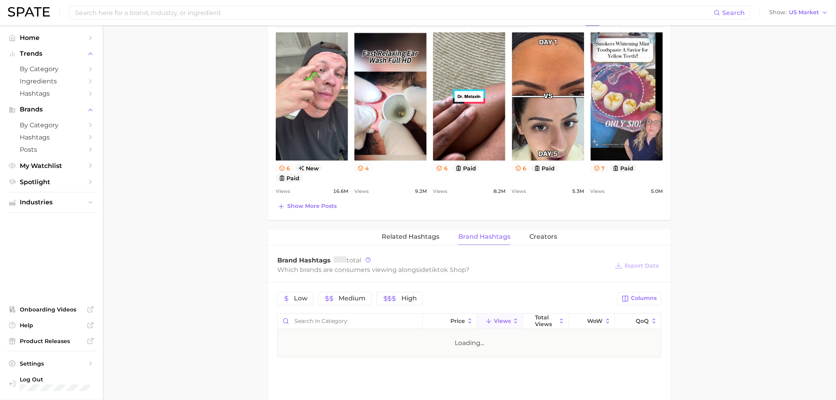
scroll to position [571, 0]
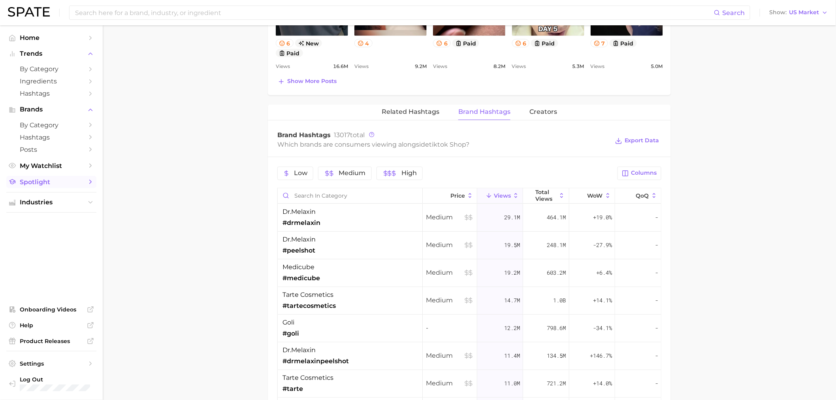
click at [41, 183] on span "Spotlight" at bounding box center [51, 182] width 63 height 8
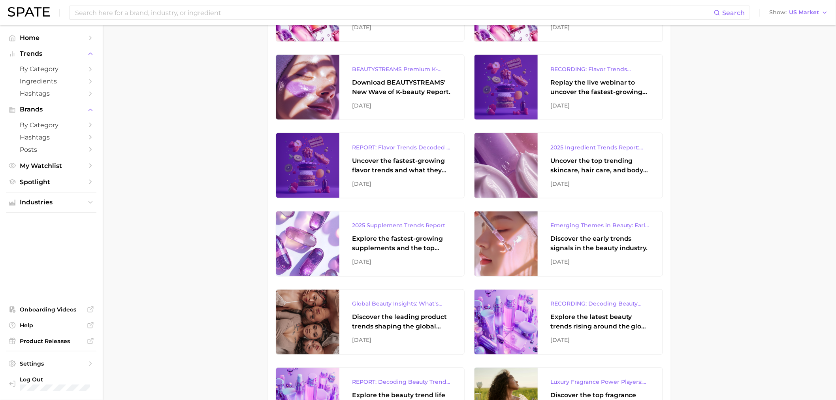
scroll to position [439, 0]
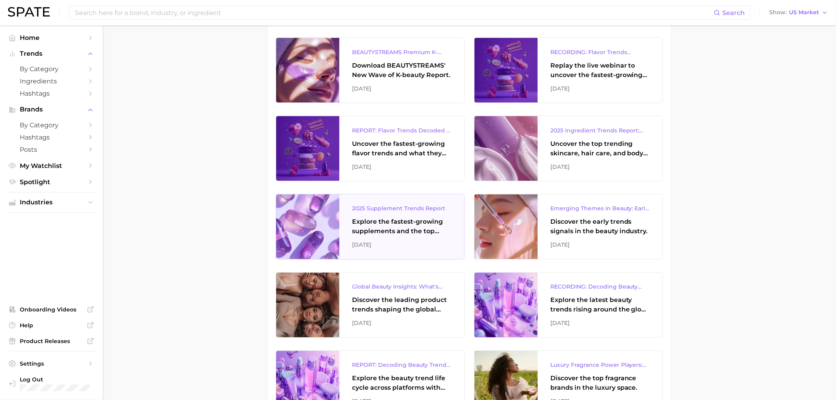
click at [413, 227] on div "Explore the fastest-growing supplements and the top wellness concerns driving c…" at bounding box center [402, 226] width 100 height 19
